Goal: Task Accomplishment & Management: Use online tool/utility

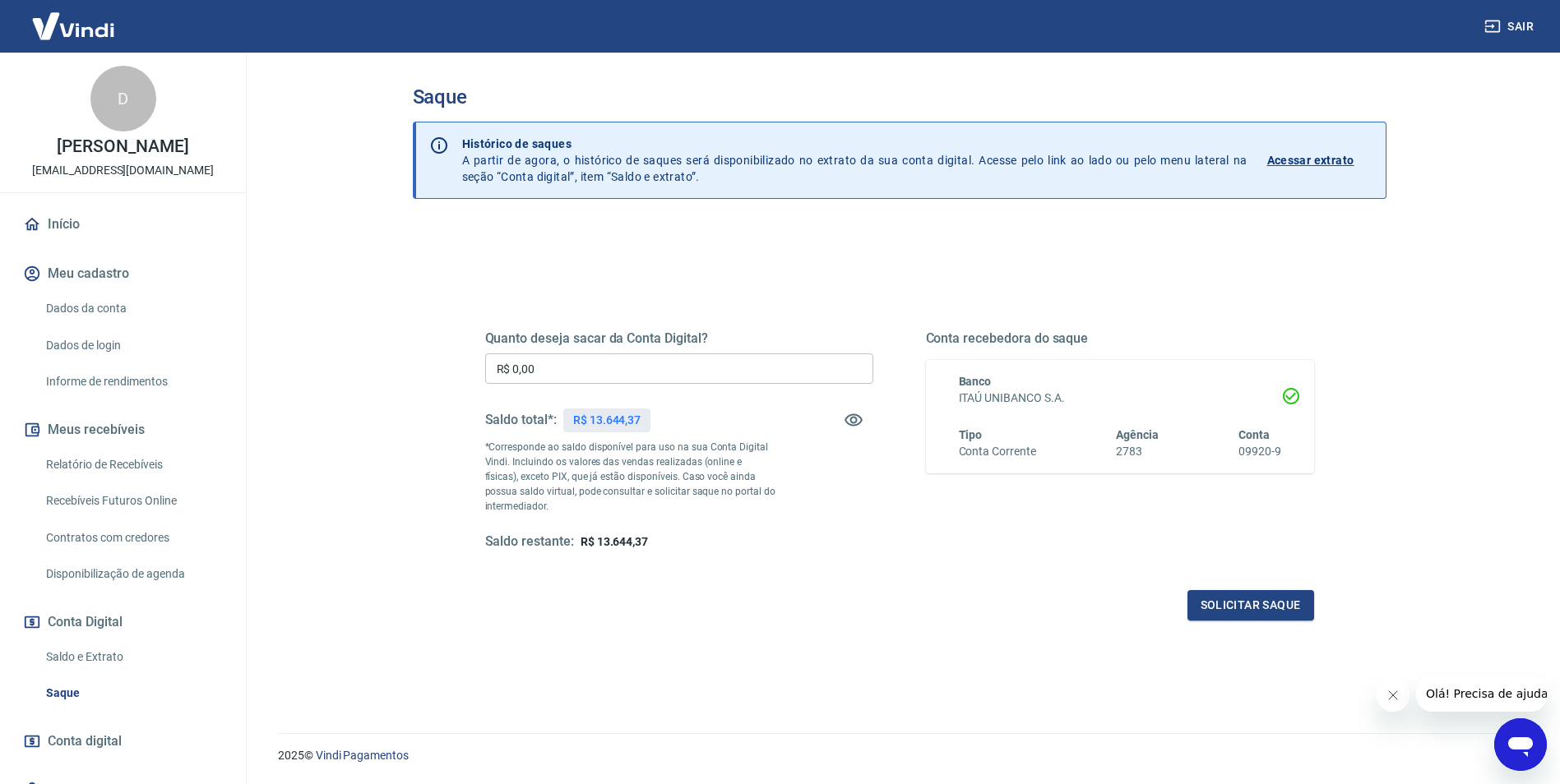
click at [532, 371] on input "R$ 0,00" at bounding box center [680, 369] width 388 height 31
type input "R$ 11.000,00"
click at [1258, 608] on button "Solicitar saque" at bounding box center [1251, 605] width 127 height 31
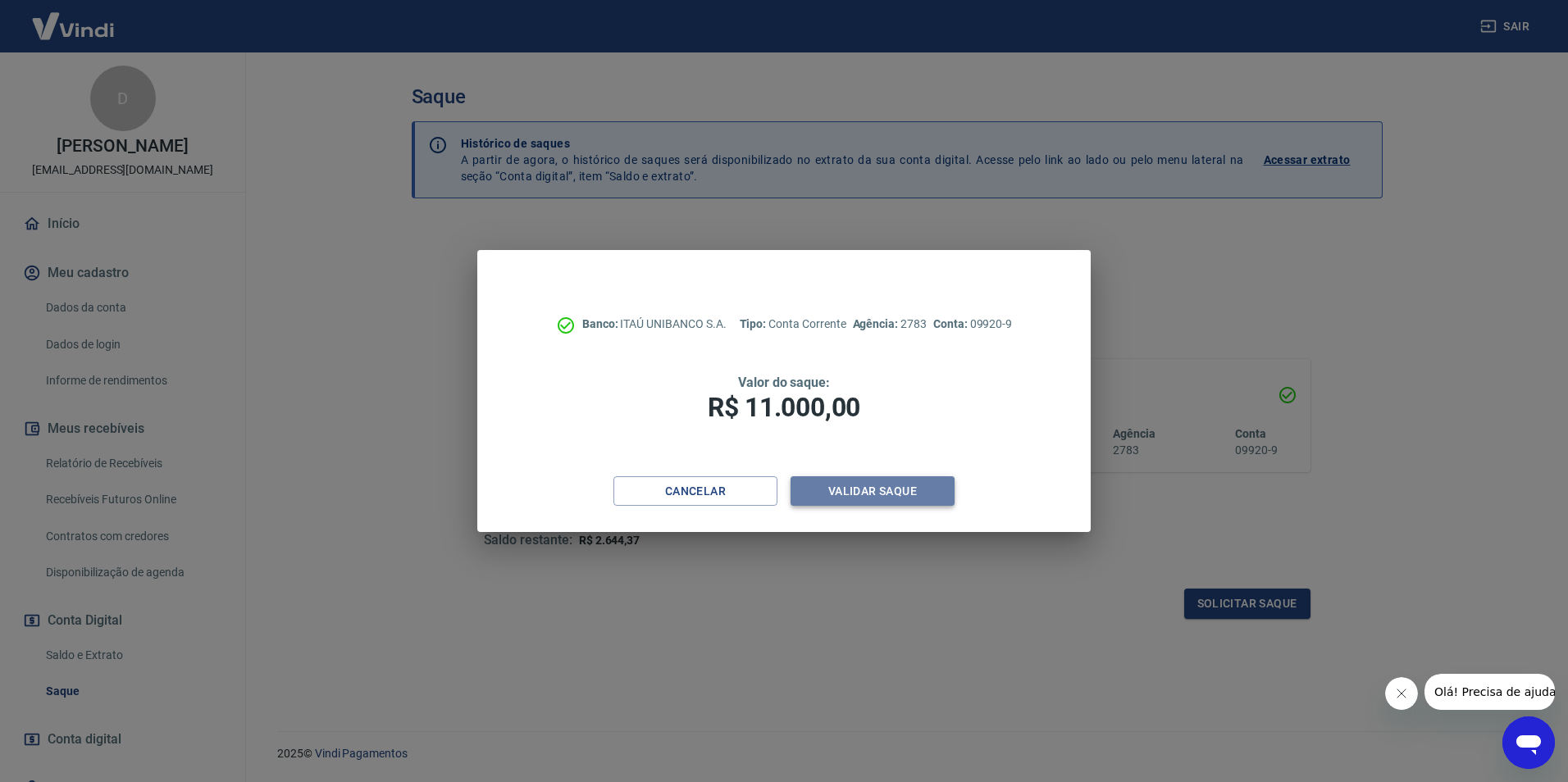
click at [900, 491] on button "Validar saque" at bounding box center [872, 492] width 164 height 31
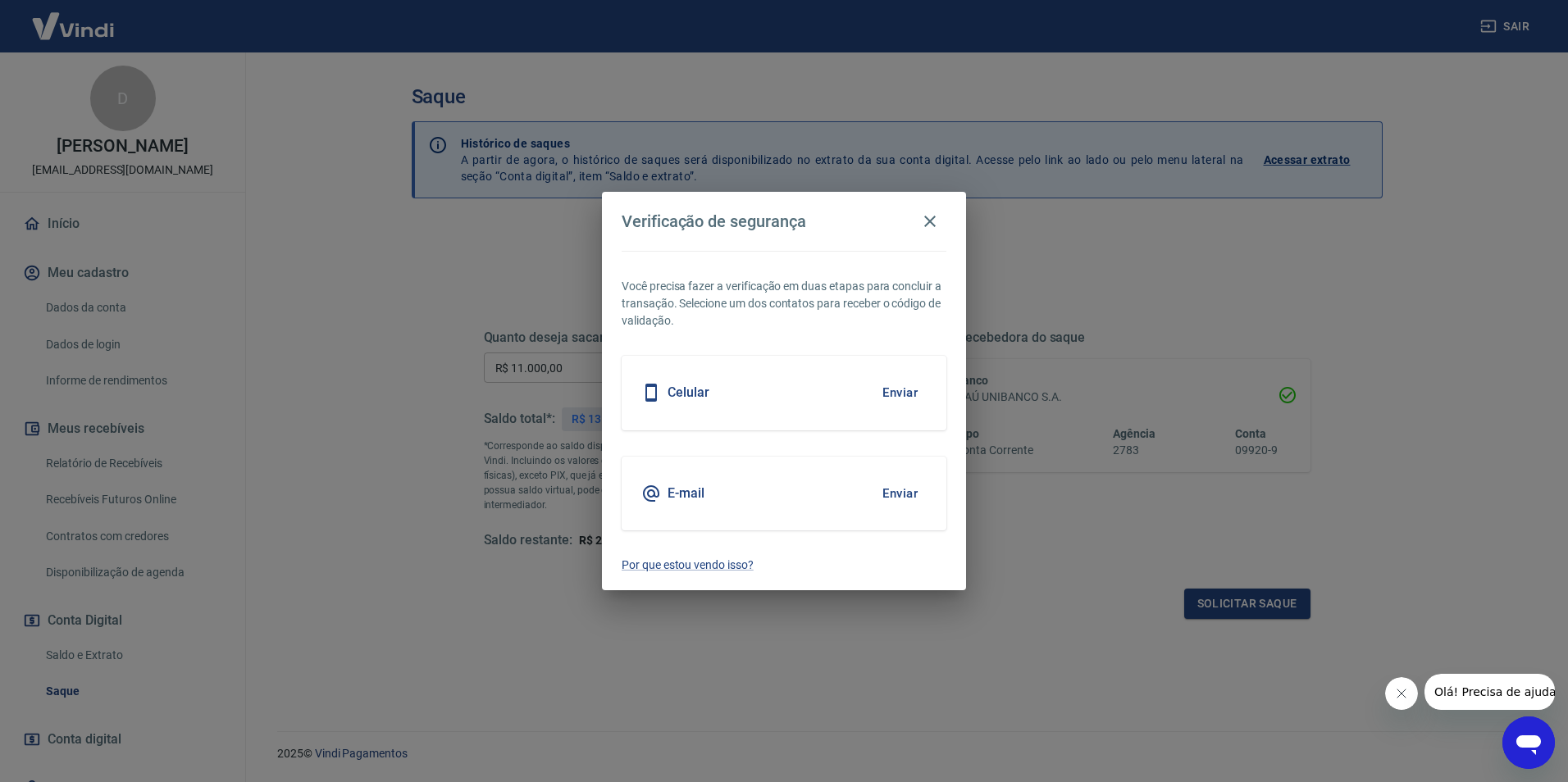
click at [909, 492] on button "Enviar" at bounding box center [900, 493] width 54 height 35
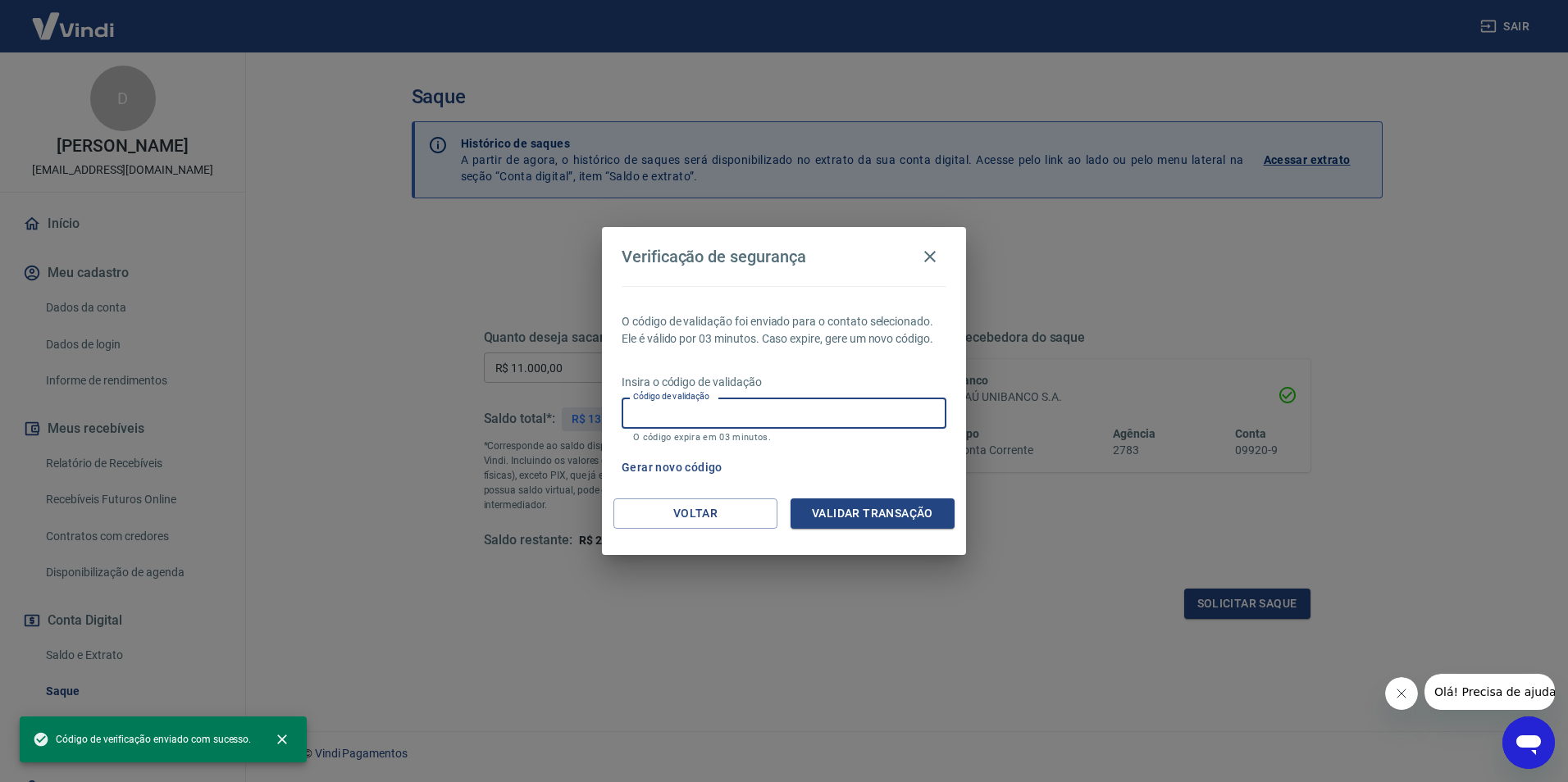
click at [682, 414] on input "Código de validação" at bounding box center [784, 413] width 324 height 31
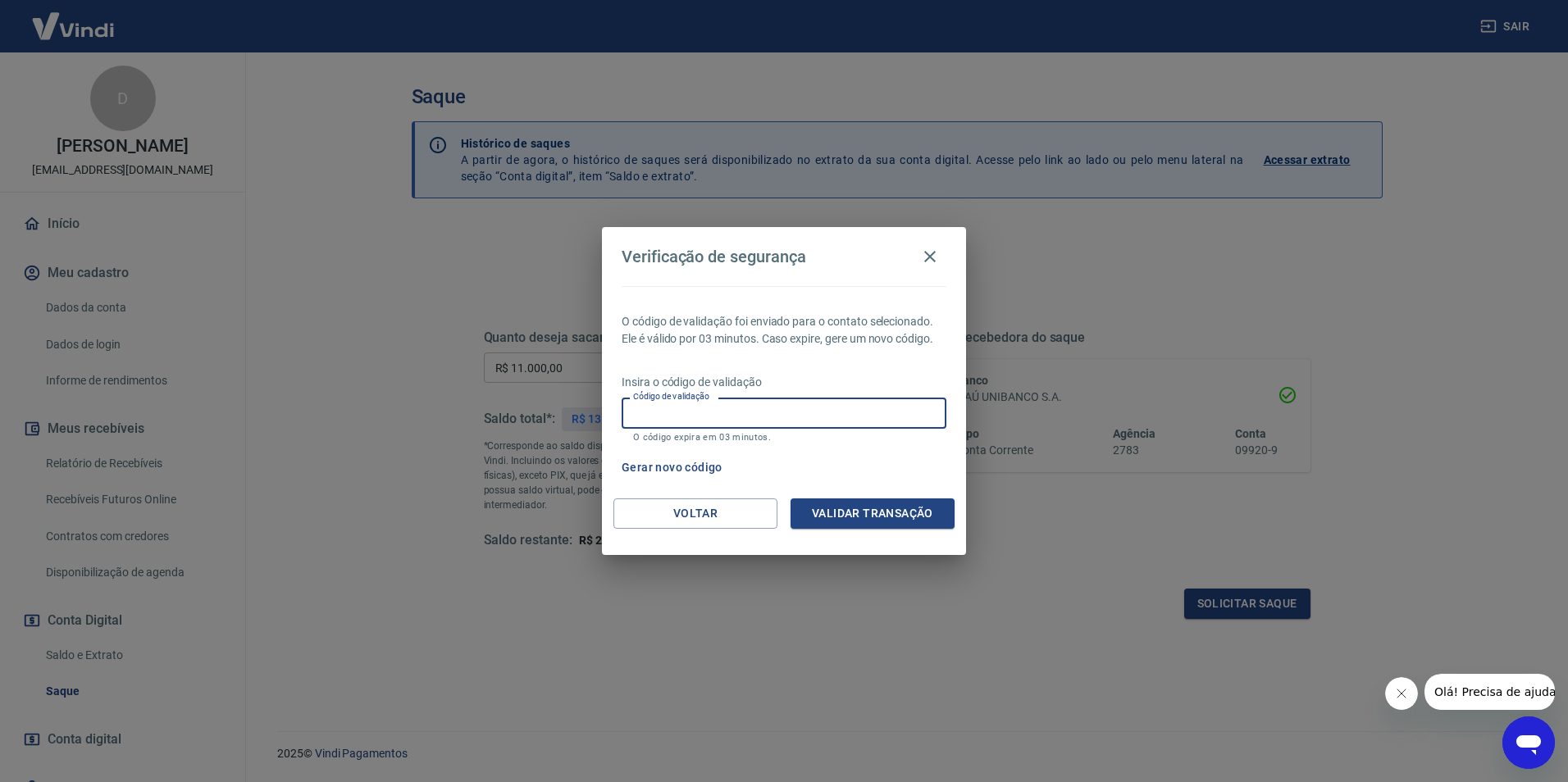
paste input "398665"
type input "398665"
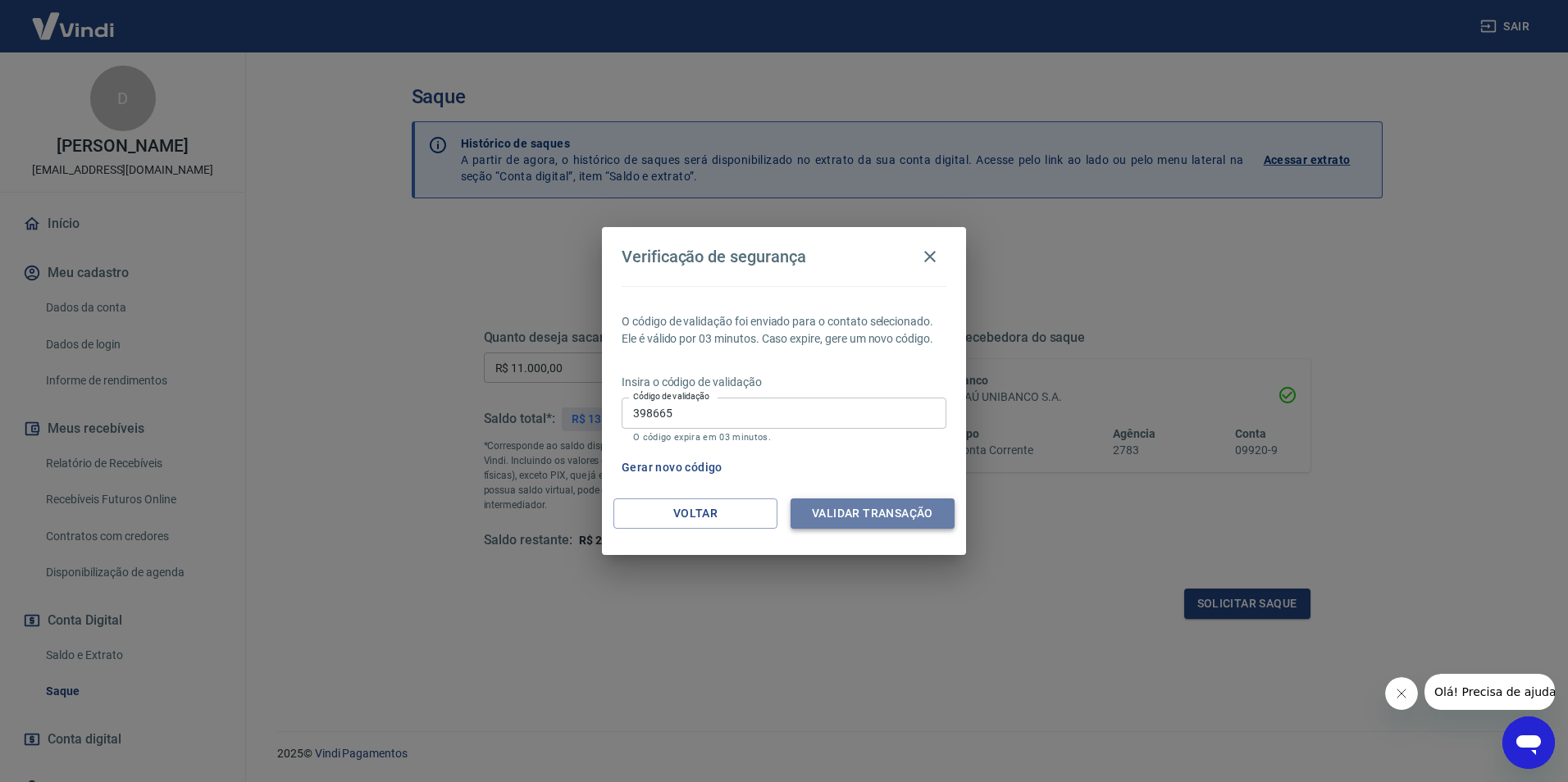
click at [852, 508] on button "Validar transação" at bounding box center [872, 514] width 164 height 31
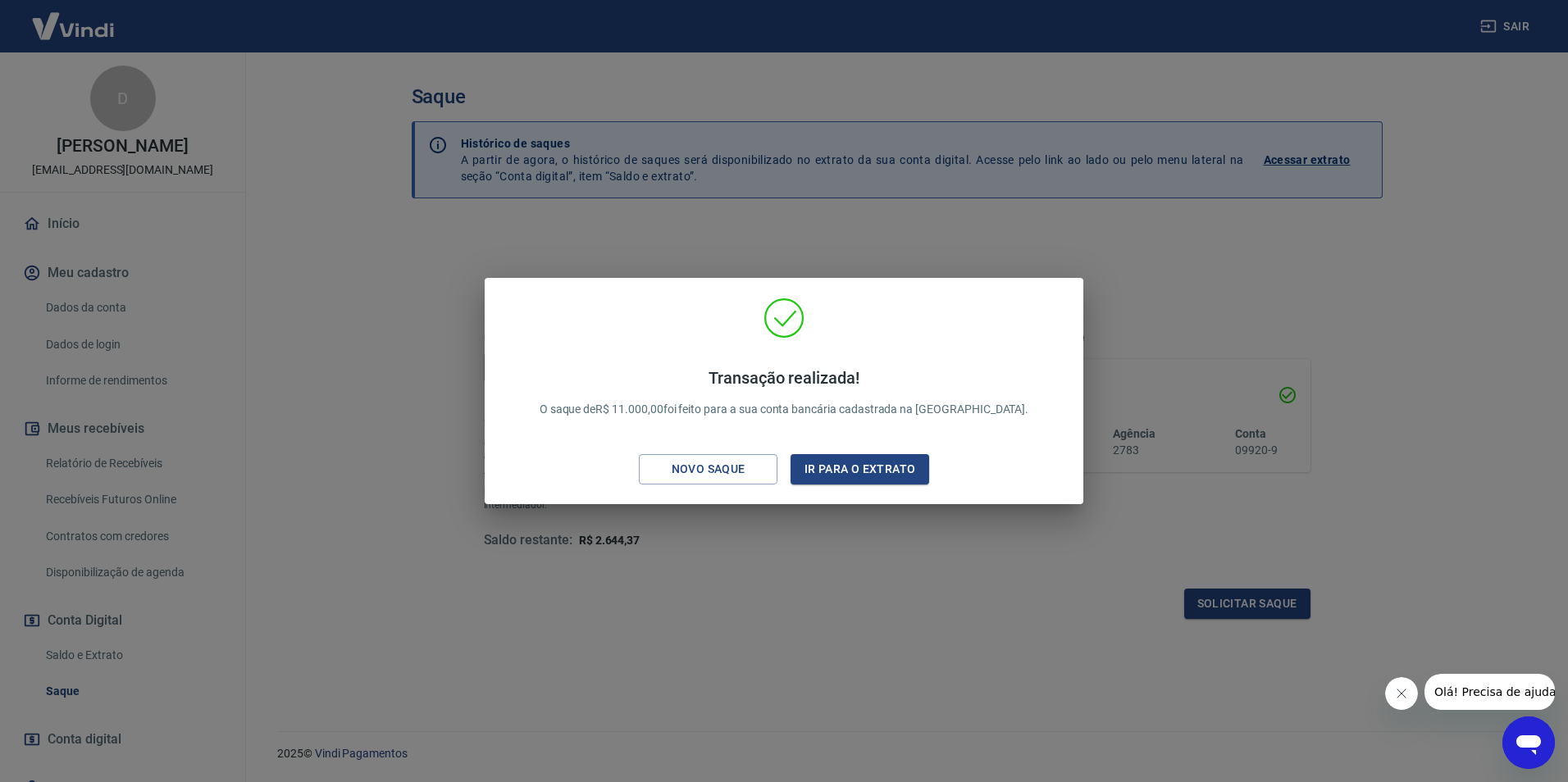
click at [346, 135] on div "Transação realizada! O saque de R$ 11.000,00 foi feito para a sua conta bancári…" at bounding box center [784, 391] width 1568 height 782
